Goal: Task Accomplishment & Management: Use online tool/utility

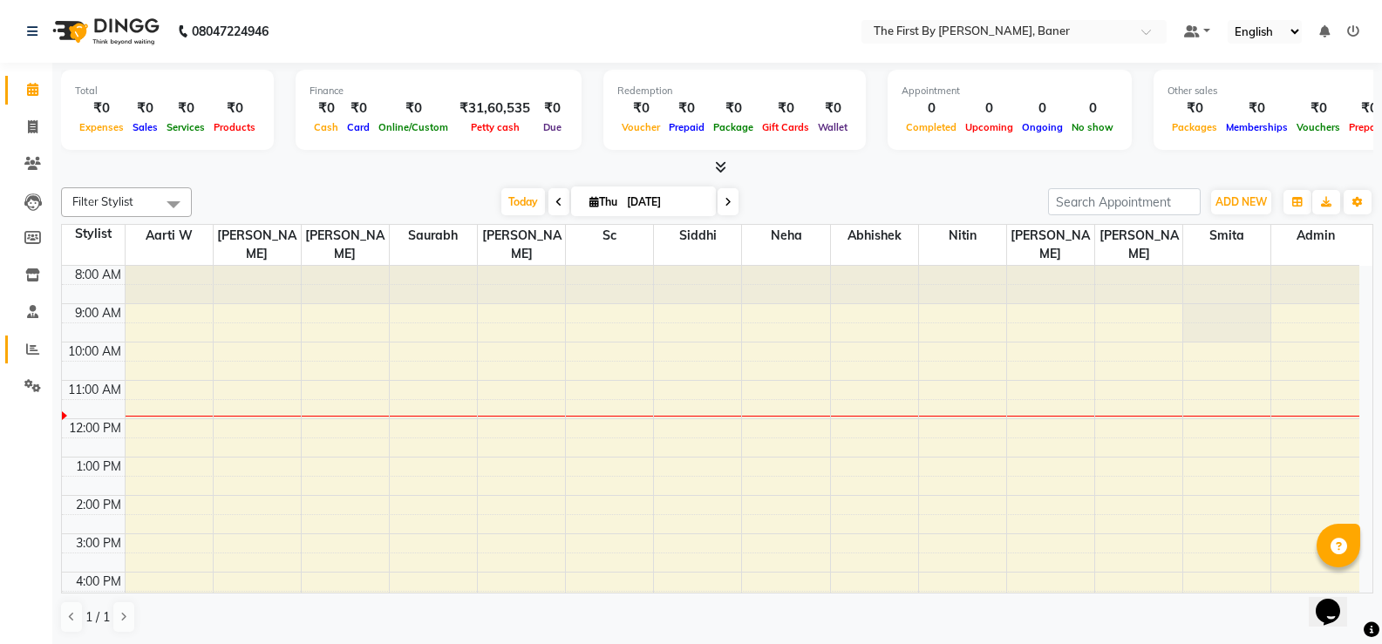
scroll to position [78, 0]
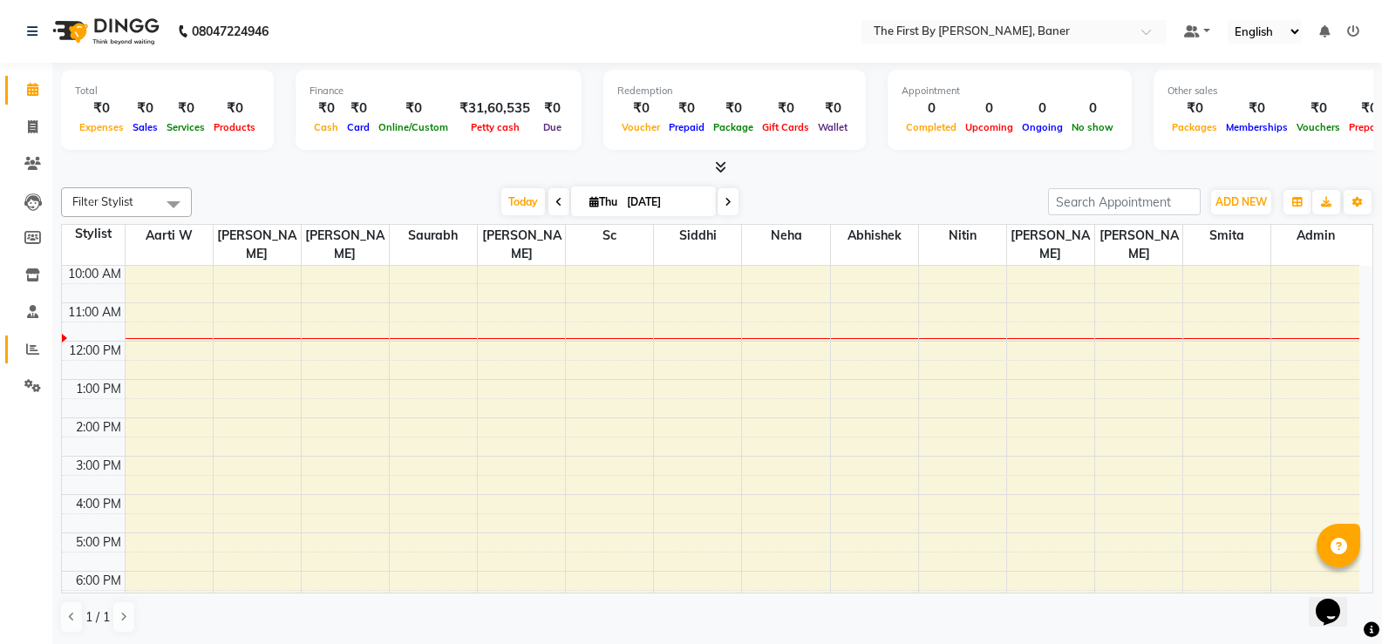
click at [32, 340] on span at bounding box center [32, 350] width 31 height 20
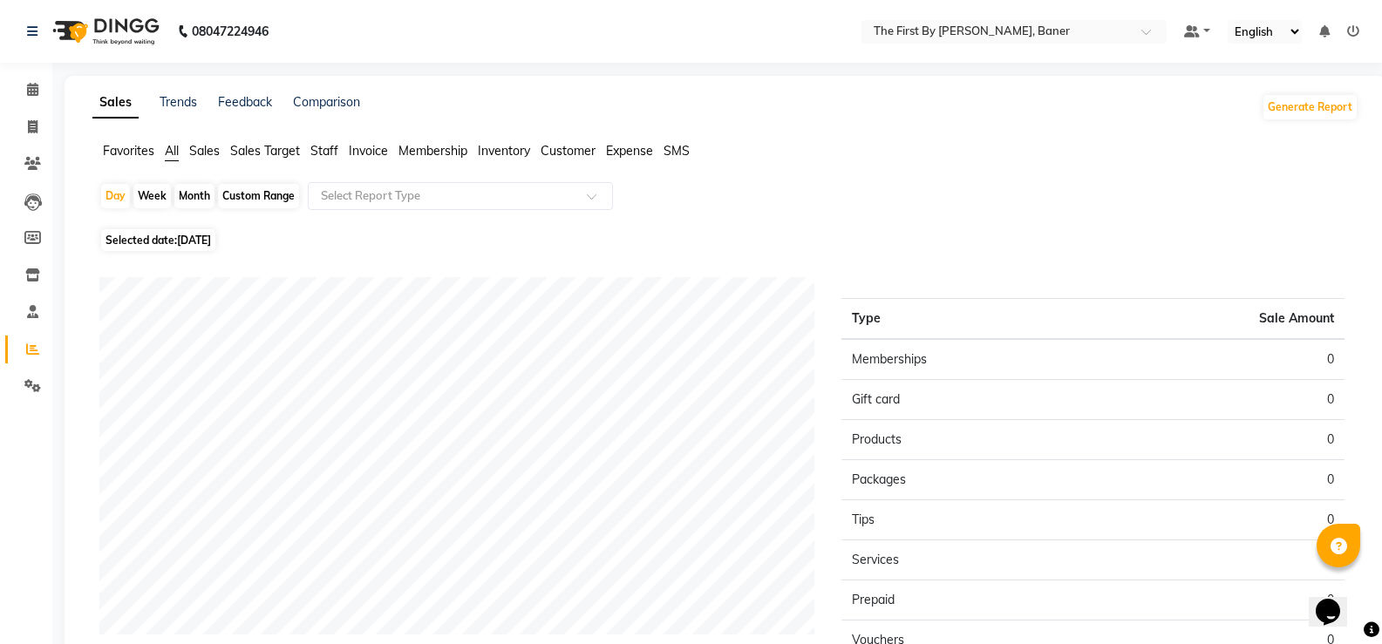
click at [334, 155] on span "Staff" at bounding box center [324, 151] width 28 height 16
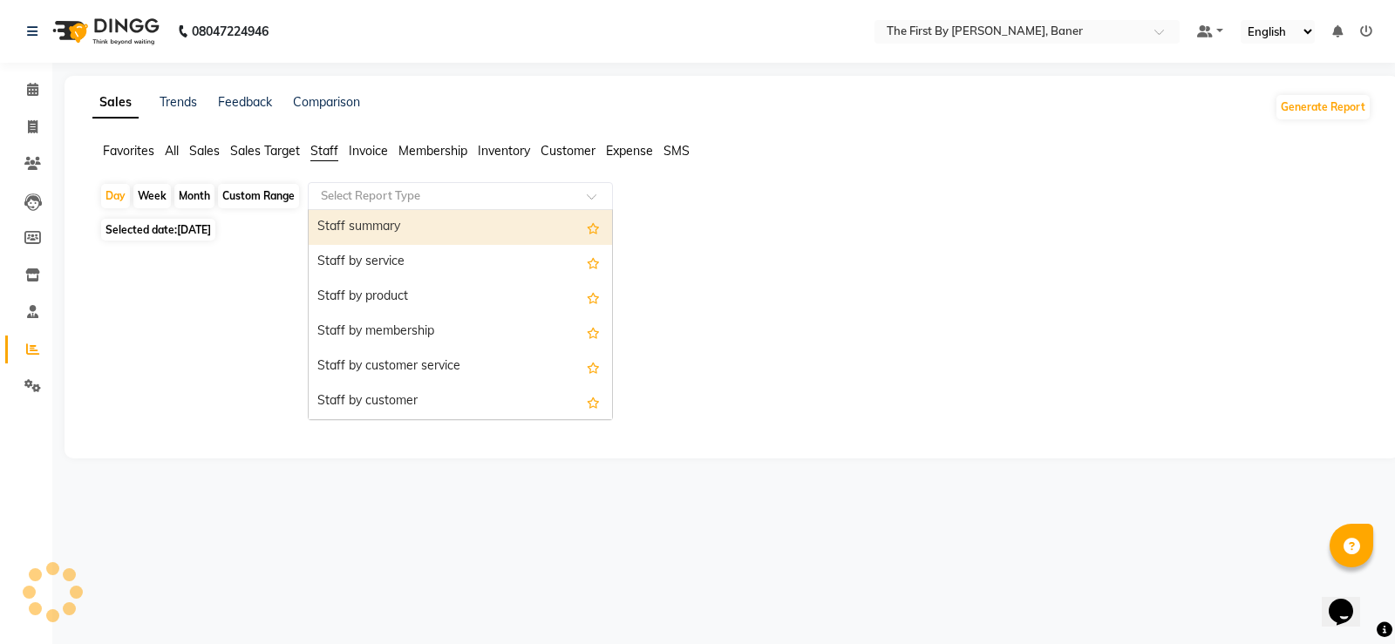
click at [349, 203] on input "text" at bounding box center [442, 195] width 251 height 17
click at [352, 224] on div "Staff summary" at bounding box center [460, 227] width 303 height 35
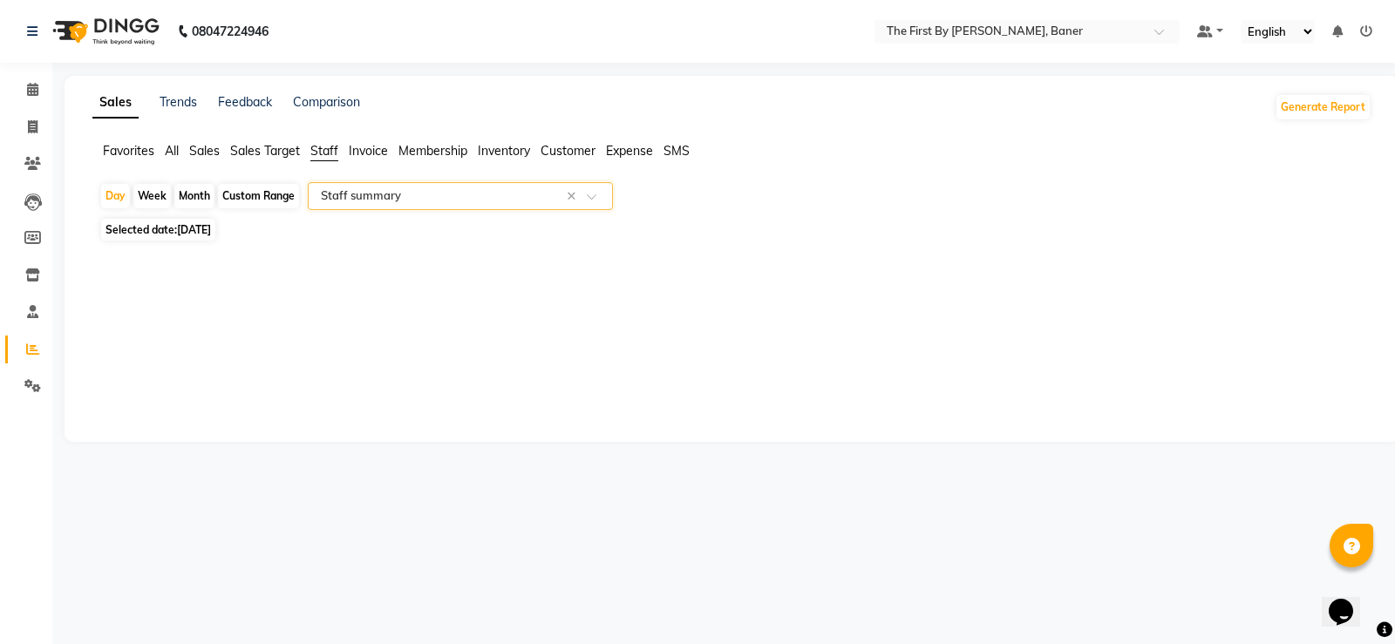
click at [183, 192] on div "Month" at bounding box center [194, 196] width 40 height 24
select select "9"
select select "2025"
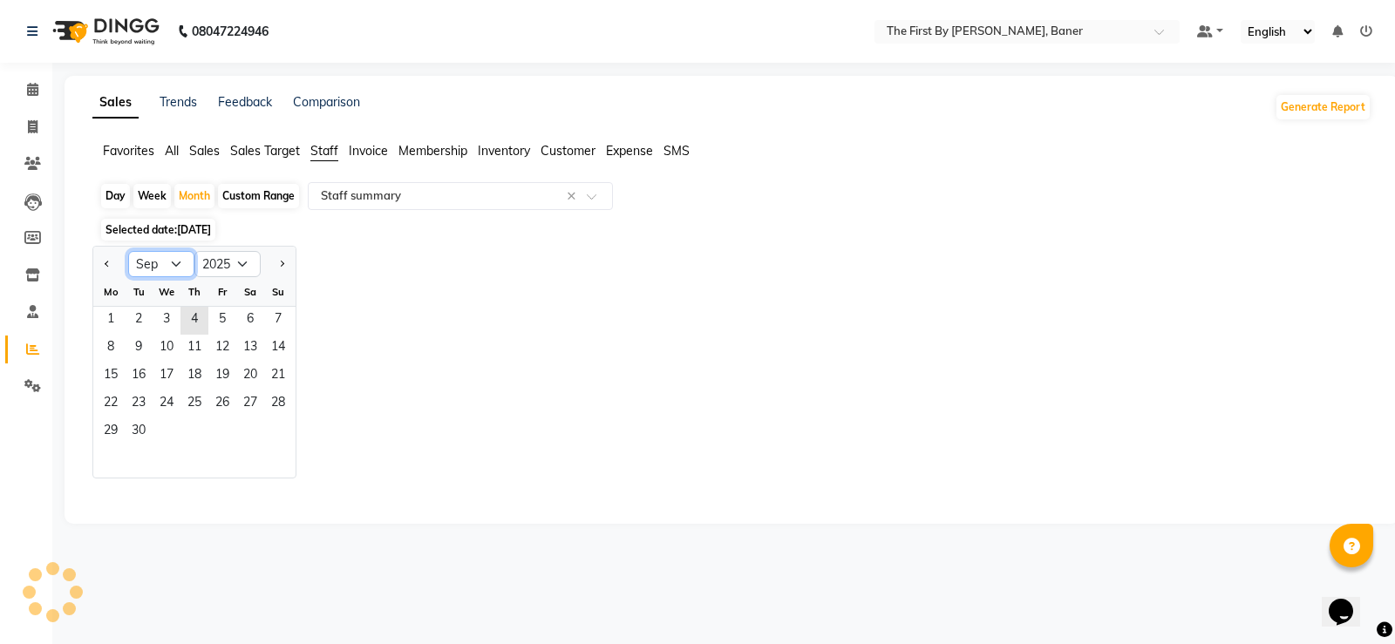
click at [178, 264] on select "Jan Feb Mar Apr May Jun [DATE] Aug Sep Oct Nov Dec" at bounding box center [161, 264] width 66 height 26
select select "8"
click at [128, 251] on select "Jan Feb Mar Apr May Jun [DATE] Aug Sep Oct Nov Dec" at bounding box center [161, 264] width 66 height 26
click at [218, 315] on span "1" at bounding box center [222, 321] width 28 height 28
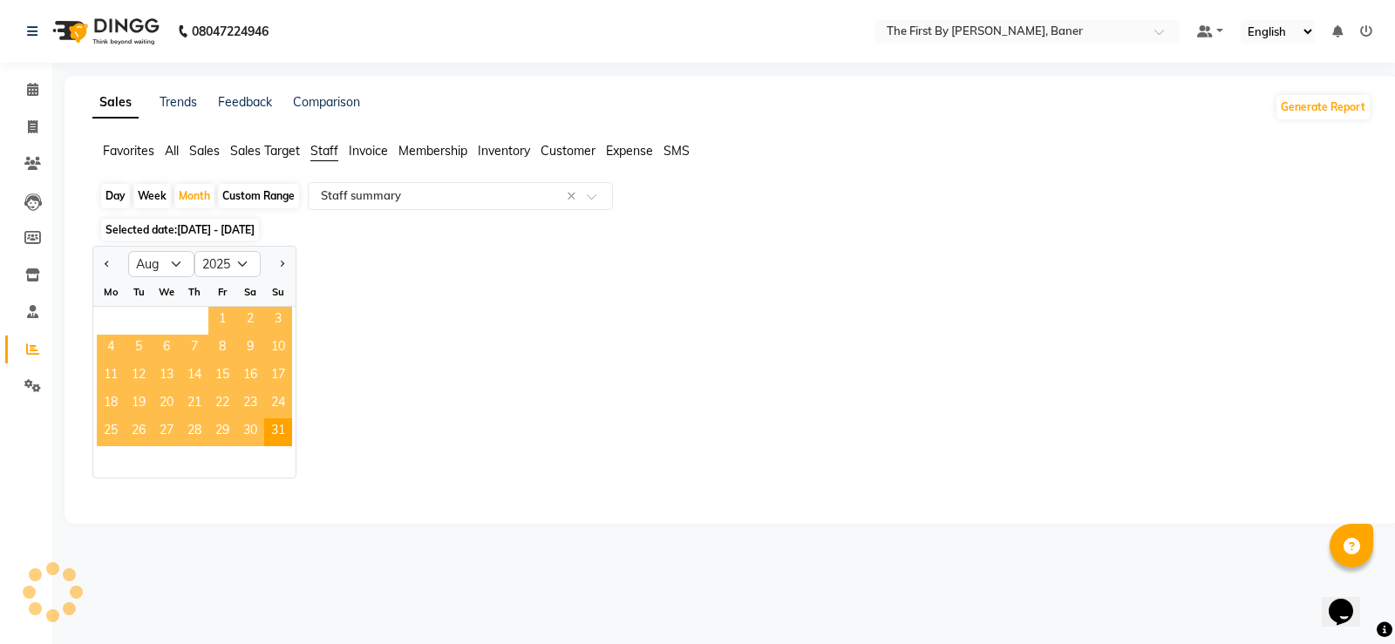
select select "csv"
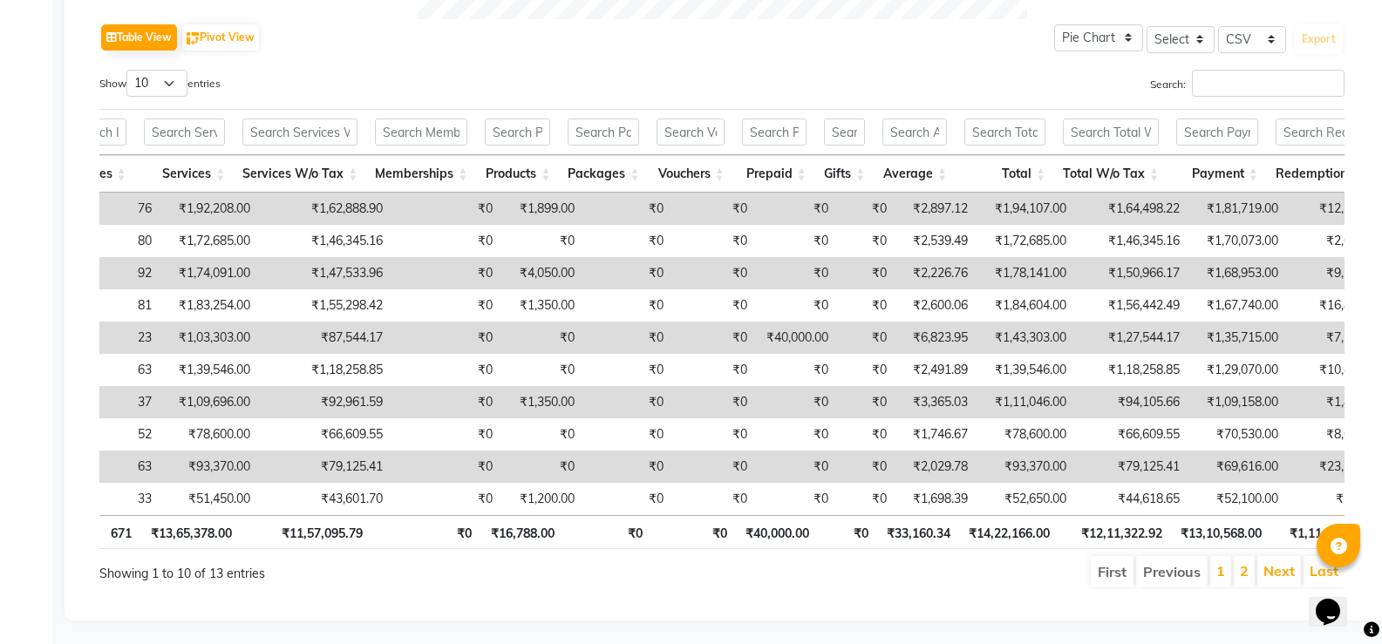
scroll to position [0, 550]
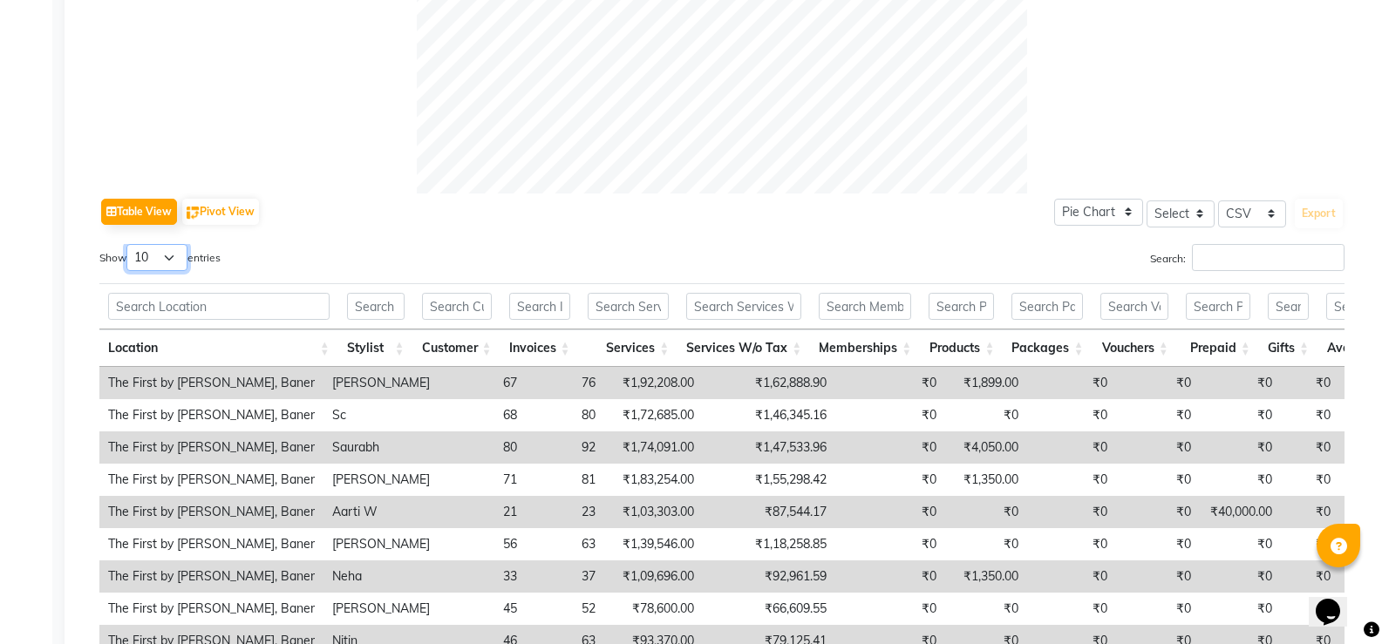
click at [153, 254] on select "10 25 50 100" at bounding box center [156, 257] width 61 height 27
click at [129, 244] on select "10 25 50 100" at bounding box center [156, 257] width 61 height 27
click at [167, 244] on select "10 25 50 100" at bounding box center [156, 257] width 61 height 27
select select "10"
click at [129, 244] on select "10 25 50 100" at bounding box center [156, 257] width 61 height 27
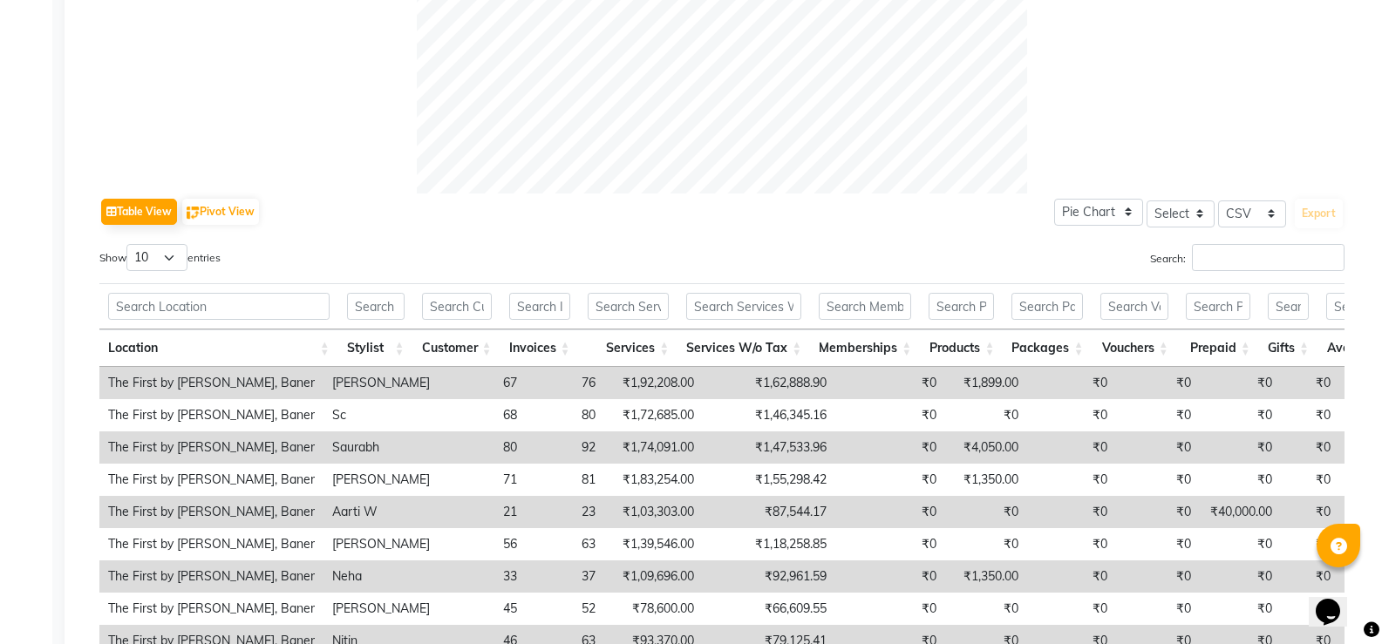
click at [461, 234] on div "Table View Pivot View Pie Chart Bar Chart Select Select CSV PDF Export Show 10 …" at bounding box center [721, 479] width 1245 height 570
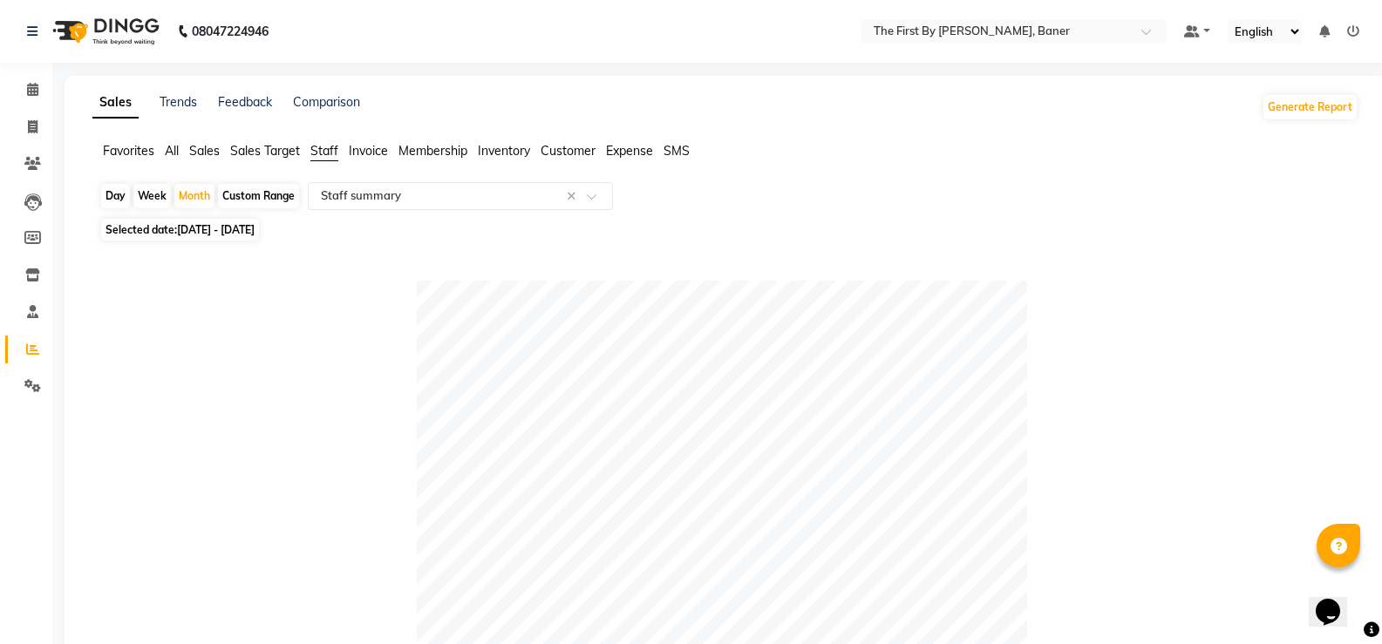
click at [276, 151] on span "Sales Target" at bounding box center [265, 151] width 70 height 16
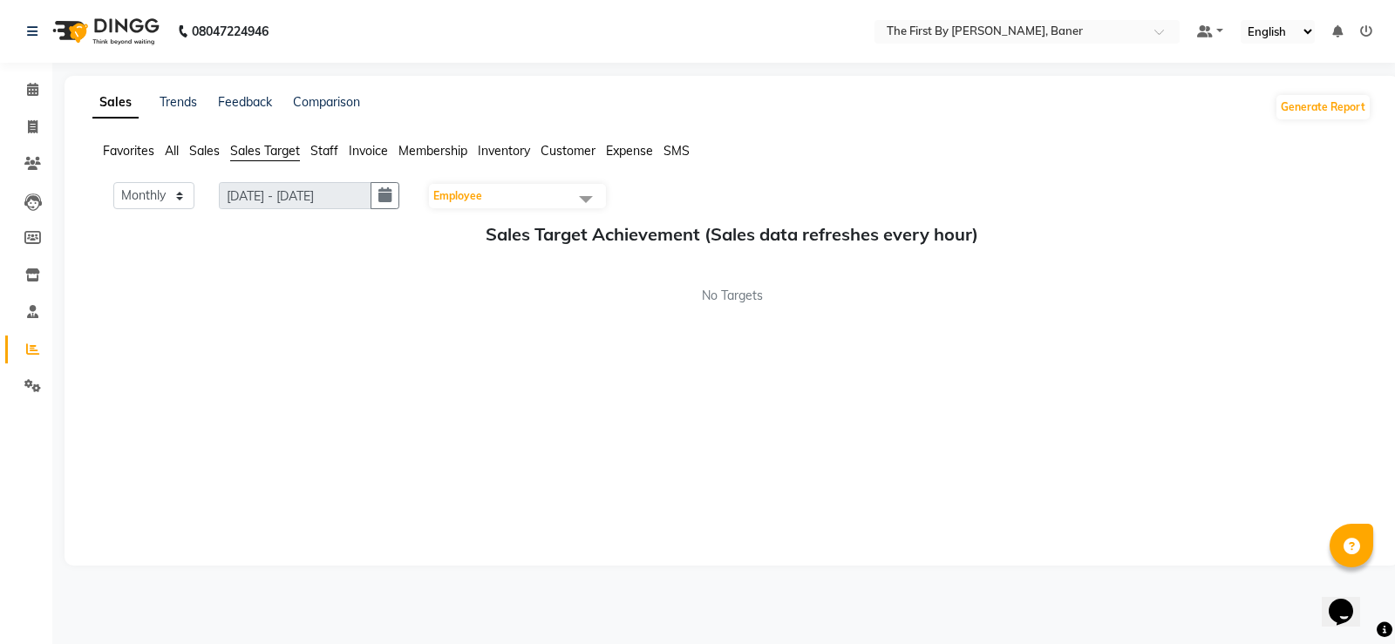
click at [257, 153] on span "Sales Target" at bounding box center [265, 151] width 70 height 16
click at [191, 153] on span "Sales" at bounding box center [204, 151] width 31 height 16
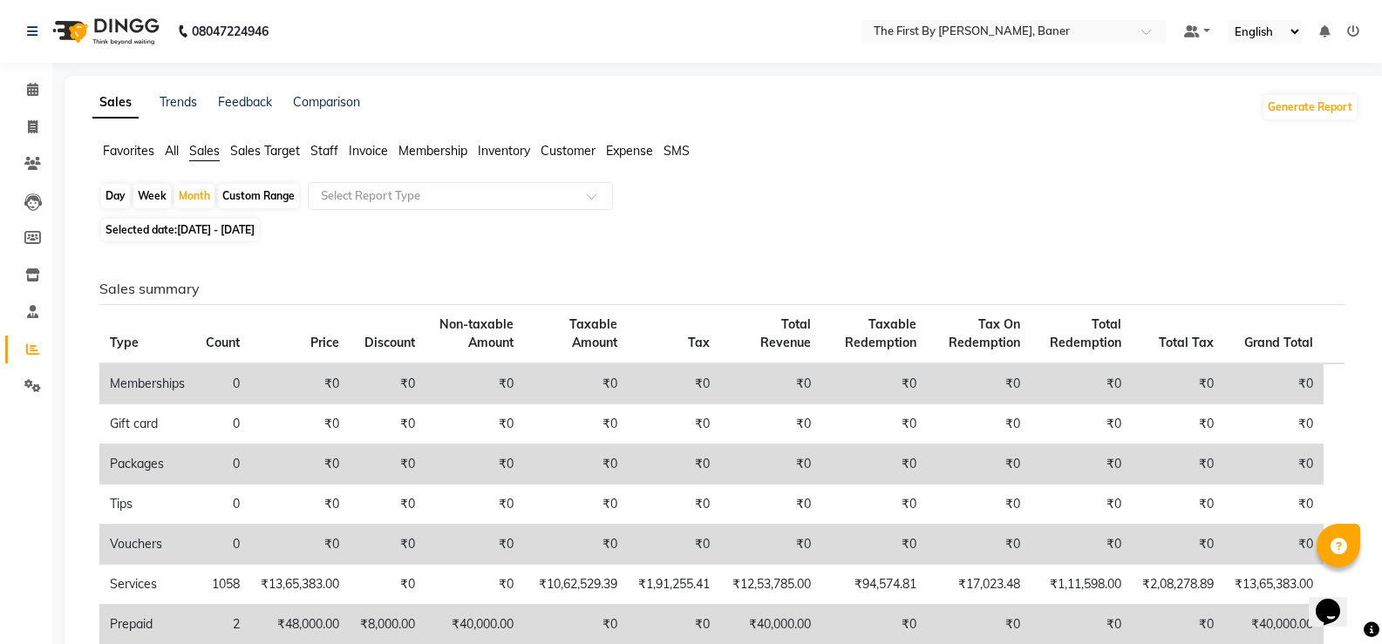
click at [336, 145] on span "Staff" at bounding box center [324, 151] width 28 height 16
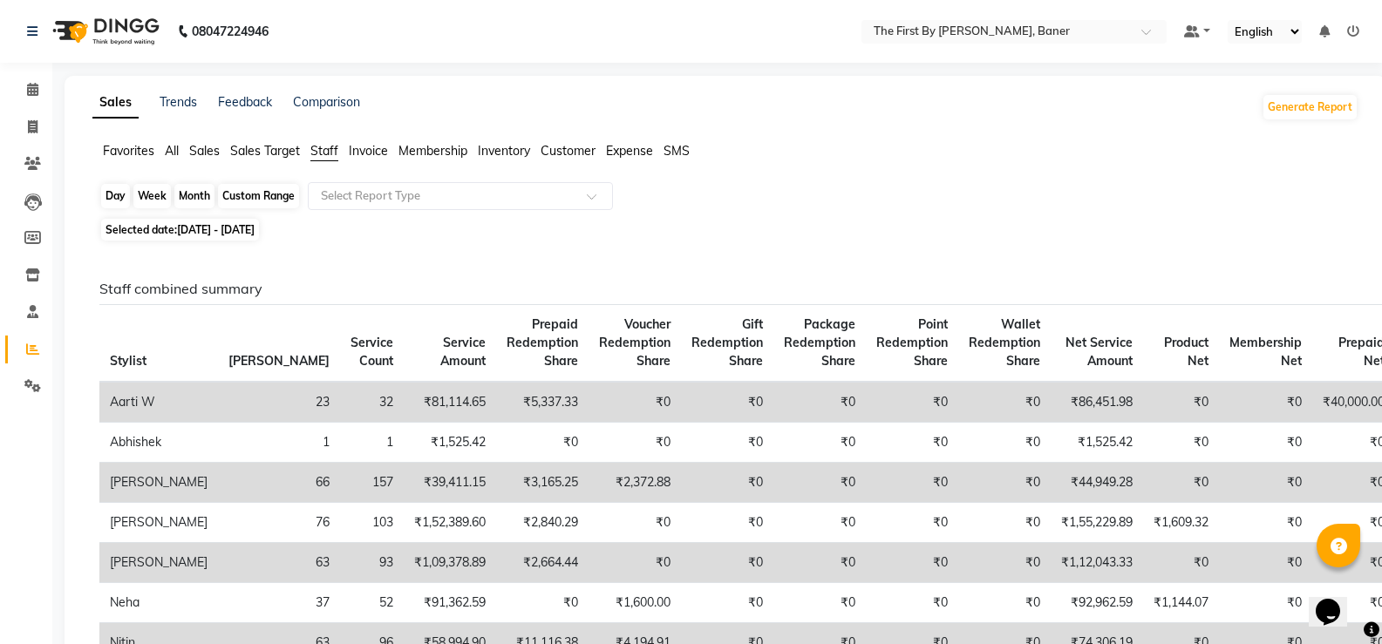
click at [192, 196] on div "Month" at bounding box center [194, 196] width 40 height 24
select select "8"
select select "2025"
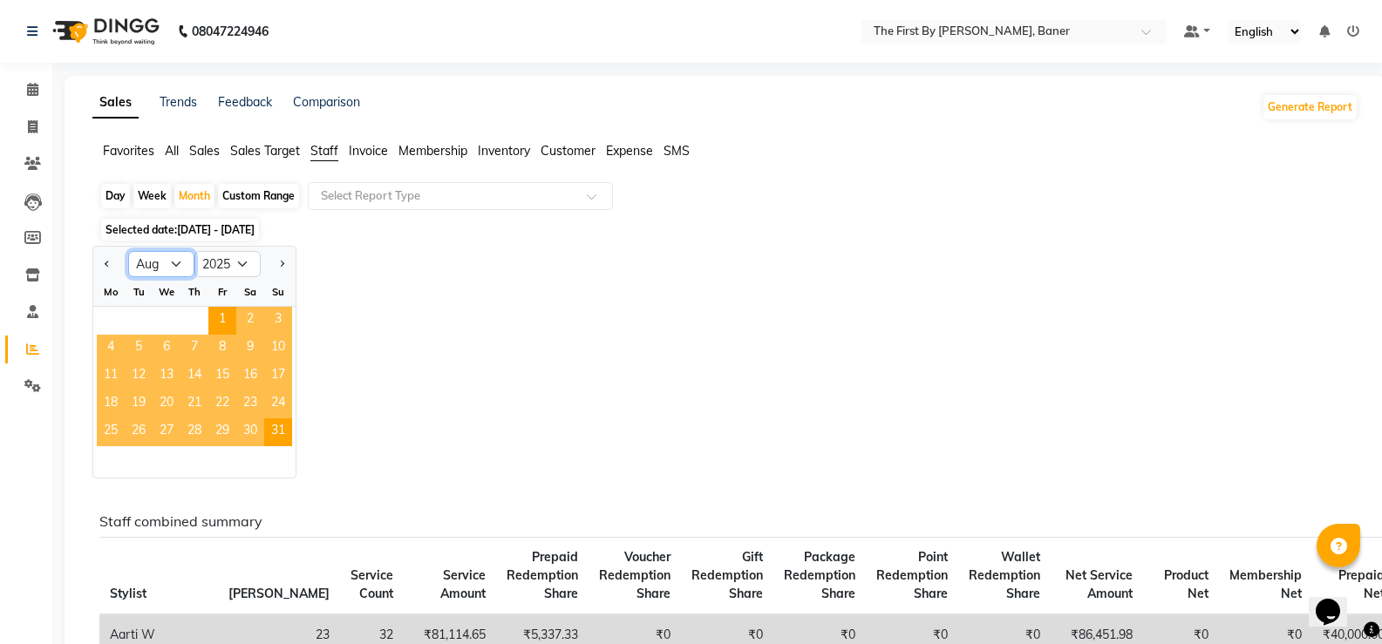
click at [187, 262] on select "Jan Feb Mar Apr May Jun [DATE] Aug Sep Oct Nov Dec" at bounding box center [161, 264] width 66 height 26
click at [128, 251] on select "Jan Feb Mar Apr May Jun [DATE] Aug Sep Oct Nov Dec" at bounding box center [161, 264] width 66 height 26
click at [227, 315] on span "1" at bounding box center [222, 321] width 28 height 28
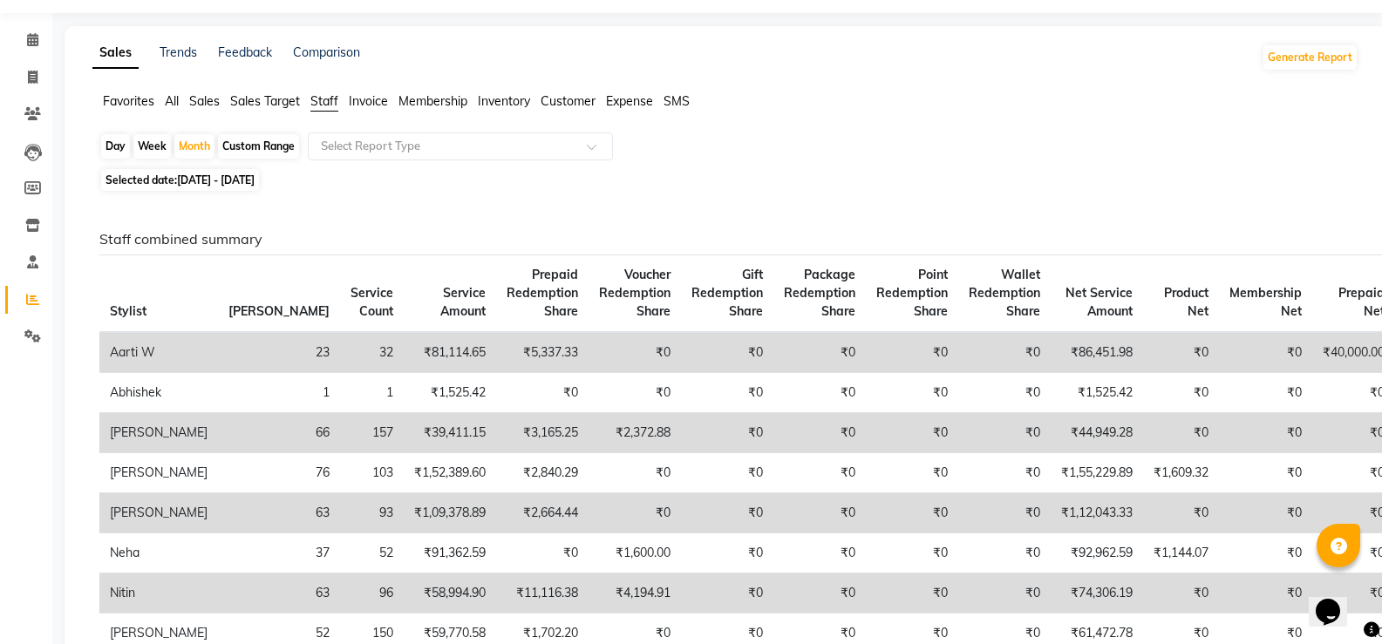
scroll to position [0, 0]
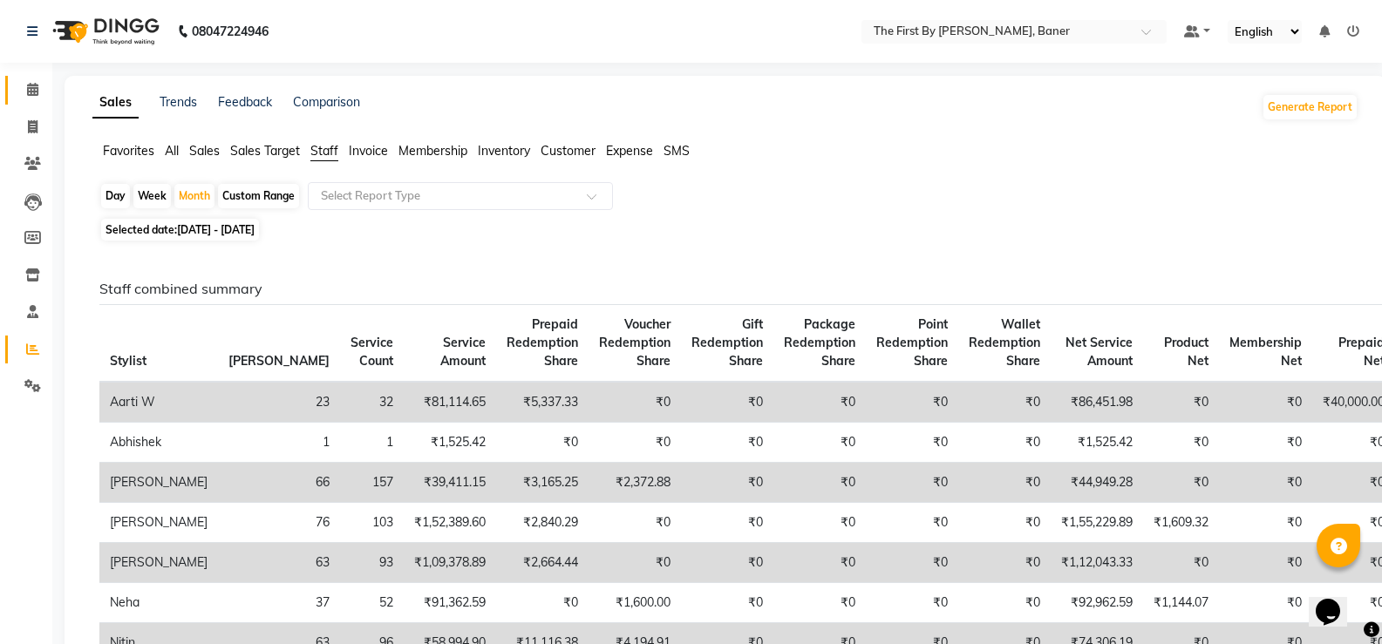
click at [31, 101] on link "Calendar" at bounding box center [26, 90] width 42 height 29
